Goal: Task Accomplishment & Management: Manage account settings

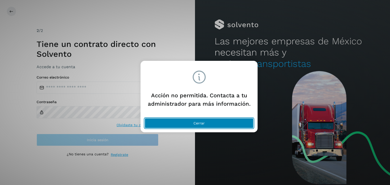
click at [222, 119] on button "Cerrar" at bounding box center [199, 123] width 109 height 10
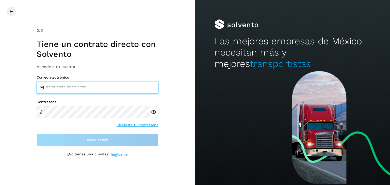
drag, startPoint x: 115, startPoint y: 85, endPoint x: 125, endPoint y: 82, distance: 10.1
click at [115, 85] on input "email" at bounding box center [98, 88] width 122 height 12
type input "**********"
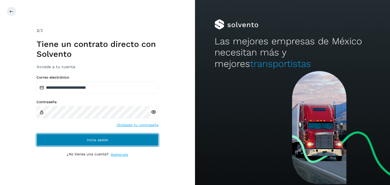
click at [97, 138] on span "Inicia sesión" at bounding box center [98, 140] width 22 height 4
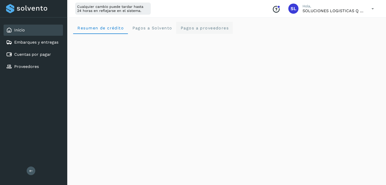
click at [204, 28] on span "Pagos a proveedores" at bounding box center [204, 28] width 48 height 5
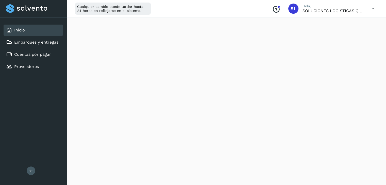
scroll to position [228, 0]
click at [47, 50] on div "Cuentas por pagar" at bounding box center [33, 54] width 59 height 11
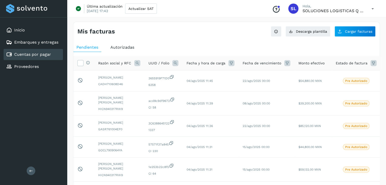
click at [119, 47] on span "Autorizadas" at bounding box center [122, 47] width 24 height 5
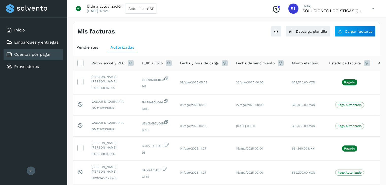
click at [130, 65] on icon at bounding box center [131, 63] width 6 height 6
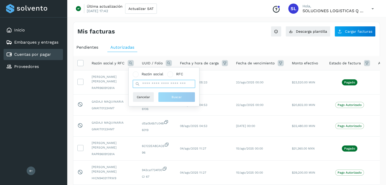
drag, startPoint x: 165, startPoint y: 88, endPoint x: 165, endPoint y: 84, distance: 4.1
click at [165, 88] on input "text" at bounding box center [164, 84] width 62 height 8
click at [165, 83] on input "text" at bounding box center [164, 84] width 62 height 8
type input "******"
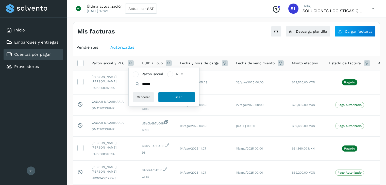
click at [168, 97] on button "Buscar" at bounding box center [176, 97] width 37 height 10
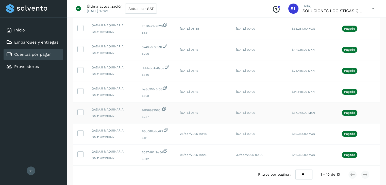
scroll to position [127, 0]
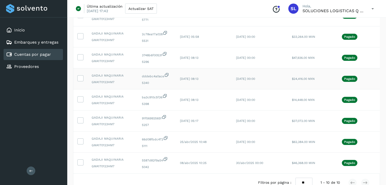
click at [345, 79] on p "Pagado" at bounding box center [349, 79] width 11 height 4
click at [79, 79] on icon at bounding box center [80, 77] width 5 height 5
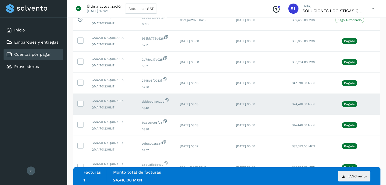
scroll to position [76, 0]
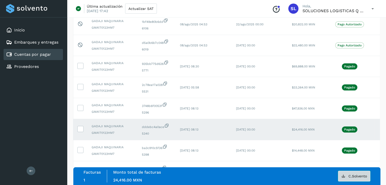
click at [360, 173] on button "C.Solvento" at bounding box center [354, 176] width 32 height 11
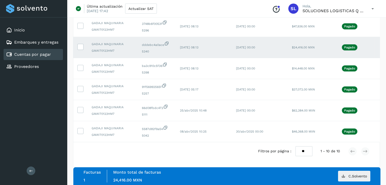
scroll to position [0, 18]
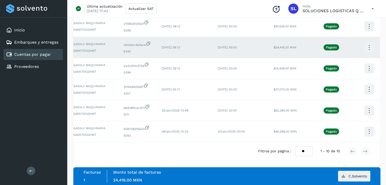
click at [367, 44] on icon at bounding box center [369, 48] width 12 height 12
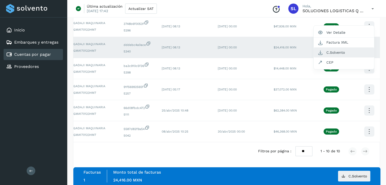
click at [337, 48] on button "C.Solvento" at bounding box center [344, 53] width 60 height 10
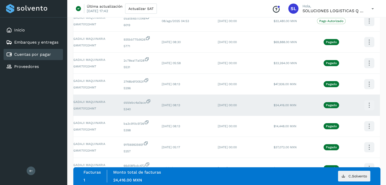
scroll to position [36, 0]
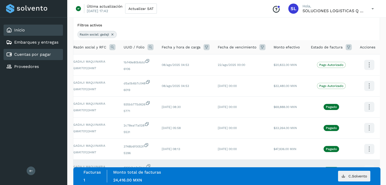
drag, startPoint x: 37, startPoint y: 31, endPoint x: 41, endPoint y: 31, distance: 4.3
click at [37, 31] on div "Inicio" at bounding box center [33, 30] width 59 height 11
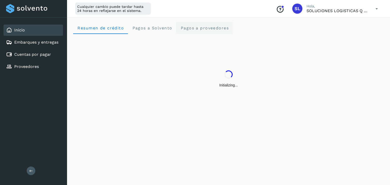
click at [196, 31] on proveedores "Pagos a proveedores" at bounding box center [204, 28] width 57 height 12
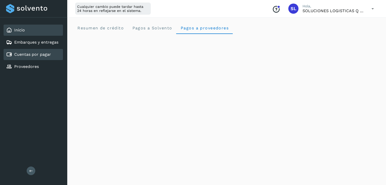
click at [38, 57] on div "Cuentas por pagar" at bounding box center [28, 55] width 45 height 6
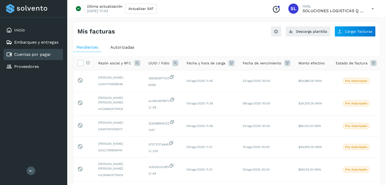
click at [120, 64] on span "Razón social y RFC" at bounding box center [114, 63] width 33 height 5
click at [144, 66] on th "Razón social y RFC" at bounding box center [163, 63] width 38 height 14
click at [118, 46] on span "Autorizadas" at bounding box center [122, 47] width 24 height 5
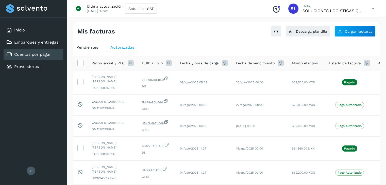
click at [131, 62] on icon at bounding box center [131, 63] width 6 height 6
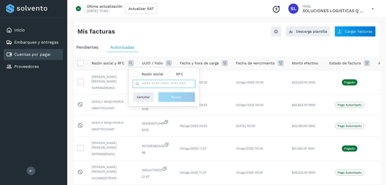
click at [155, 84] on input "text" at bounding box center [164, 84] width 62 height 8
type input "******"
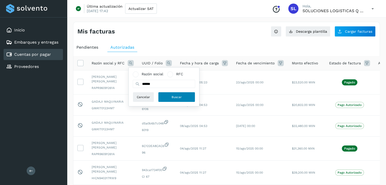
click at [178, 96] on span "Buscar" at bounding box center [177, 97] width 10 height 5
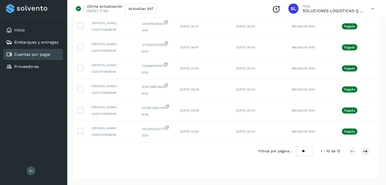
click at [210, 154] on div "Filtros por página : ** ** ** 1 - 10 de 13" at bounding box center [226, 151] width 306 height 18
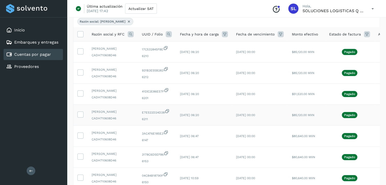
scroll to position [75, 0]
